Goal: Download file/media

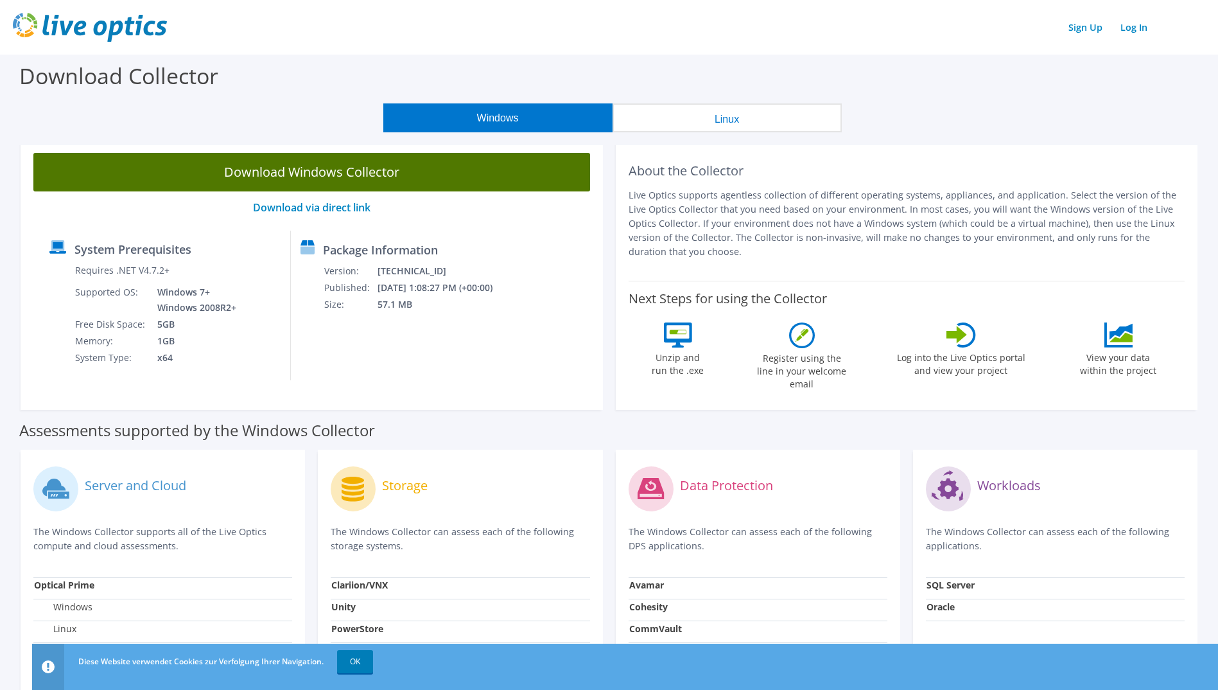
click at [421, 182] on link "Download Windows Collector" at bounding box center [311, 172] width 557 height 39
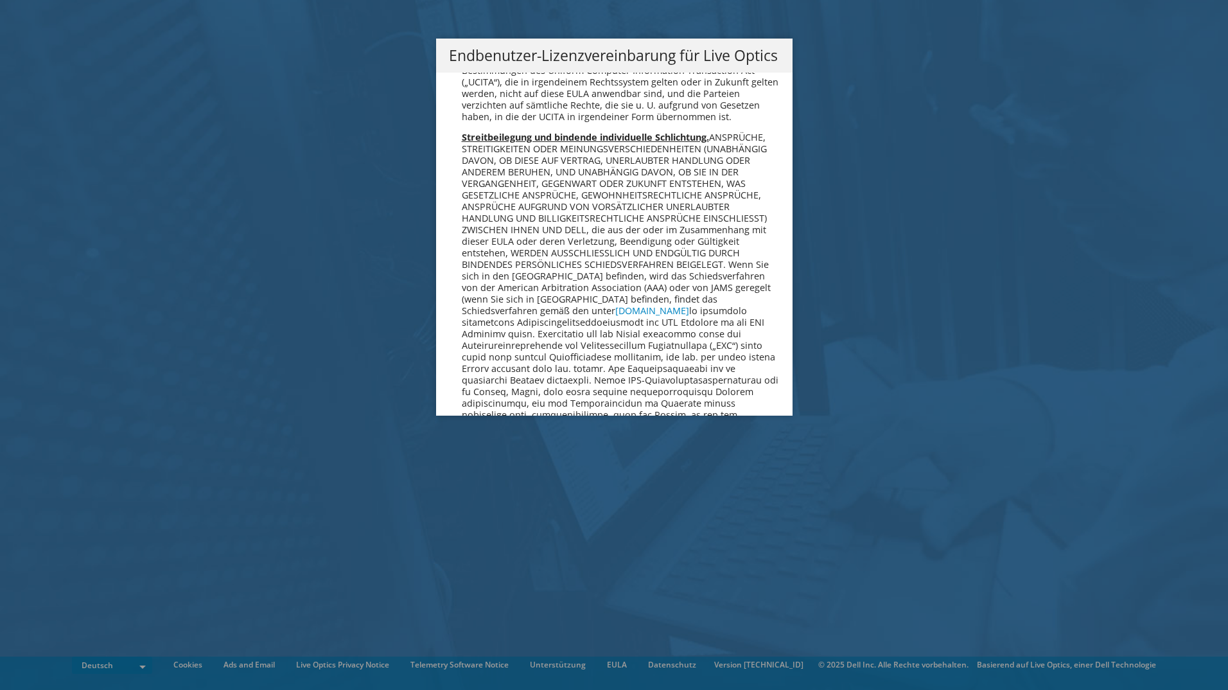
scroll to position [6311, 0]
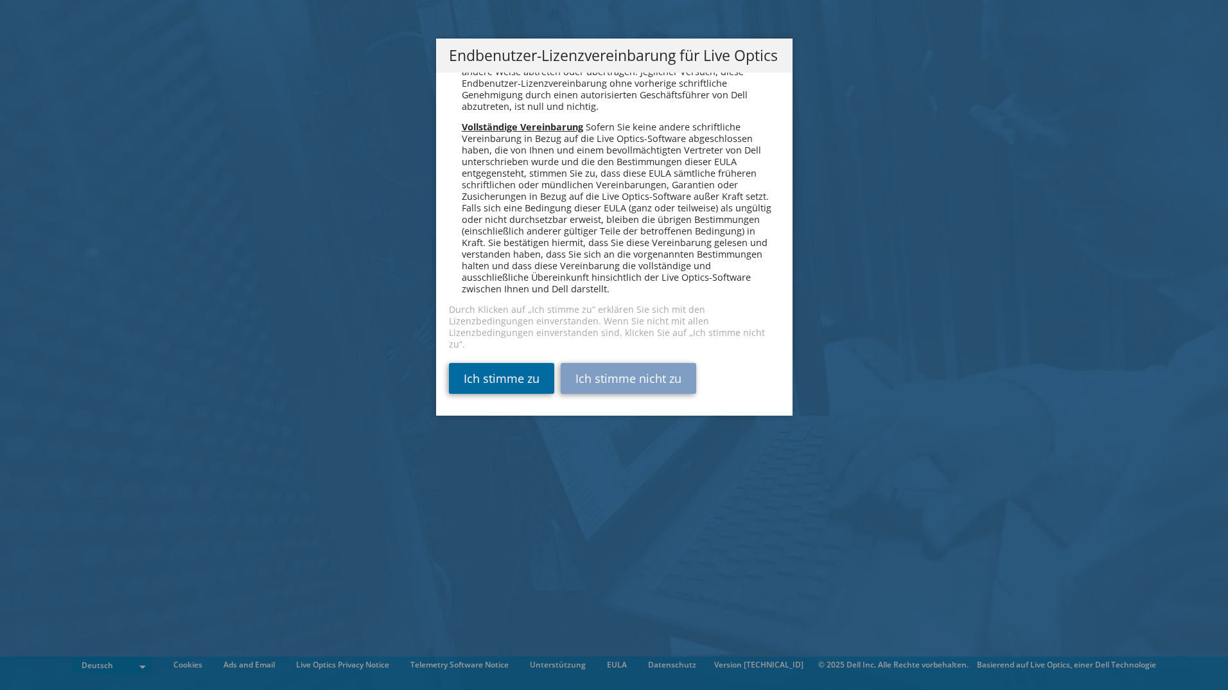
click at [518, 372] on link "Ich stimme zu" at bounding box center [501, 378] width 105 height 31
